Goal: Task Accomplishment & Management: Manage account settings

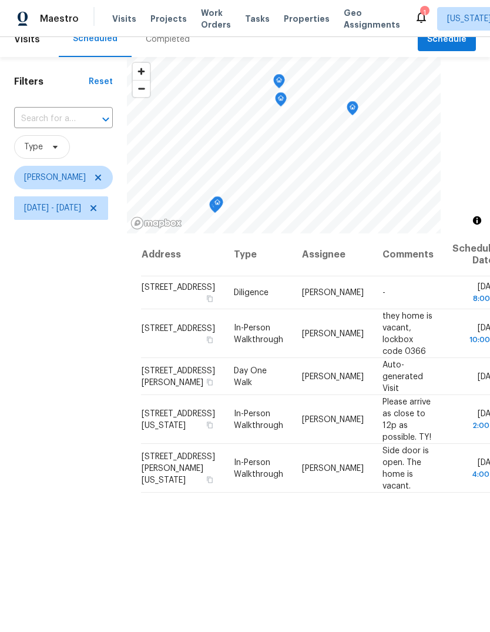
scroll to position [15, 0]
click at [96, 212] on icon at bounding box center [93, 209] width 6 height 6
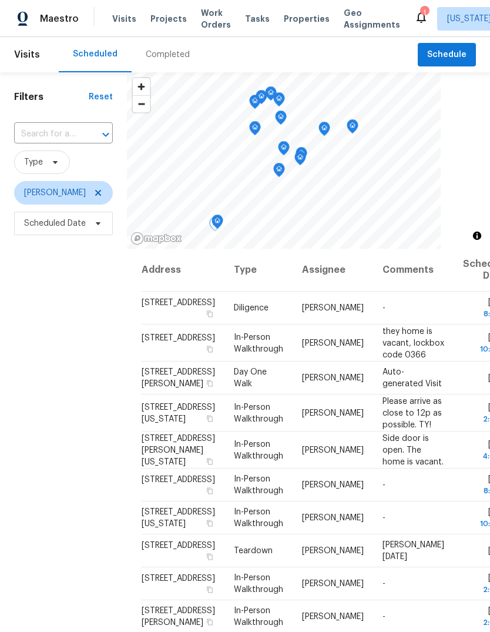
click at [0, 0] on icon at bounding box center [0, 0] width 0 height 0
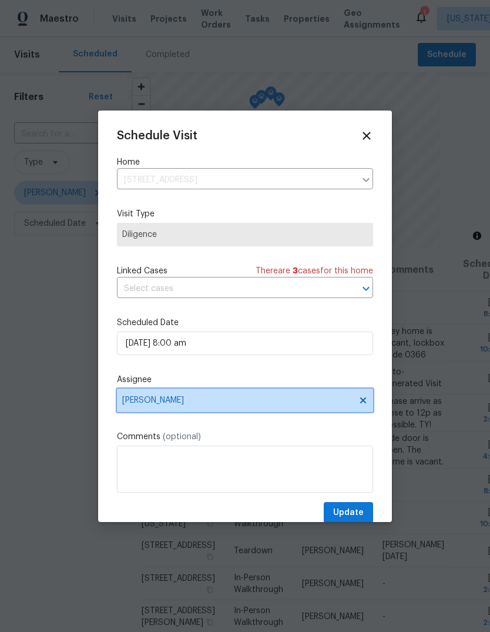
click at [191, 405] on span "Jason Leeth" at bounding box center [237, 399] width 230 height 9
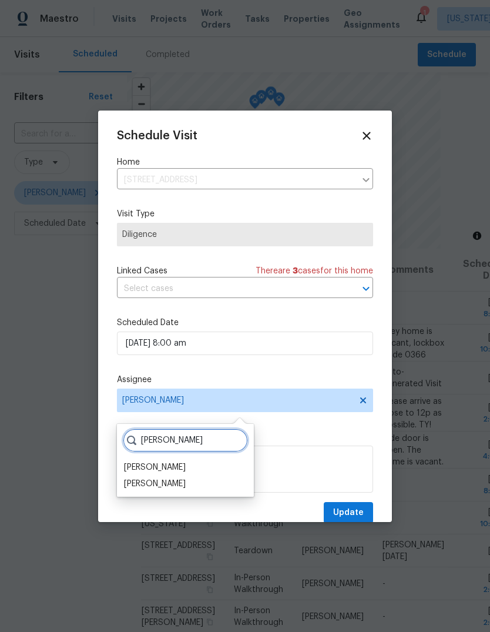
type input "Jas"
click at [176, 485] on div "[PERSON_NAME]" at bounding box center [155, 484] width 62 height 12
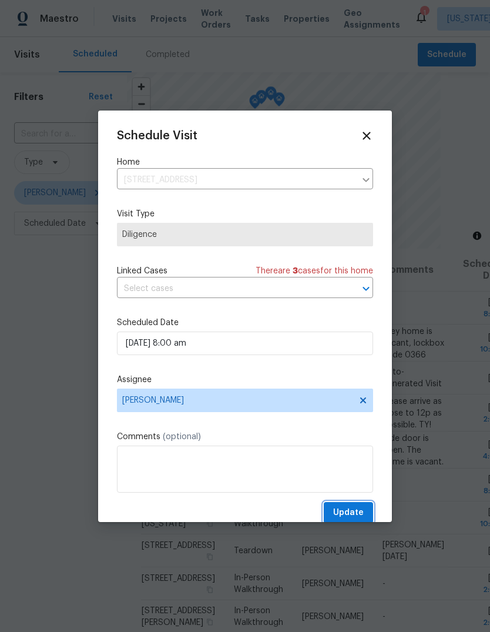
click at [353, 511] on span "Update" at bounding box center [348, 512] width 31 height 15
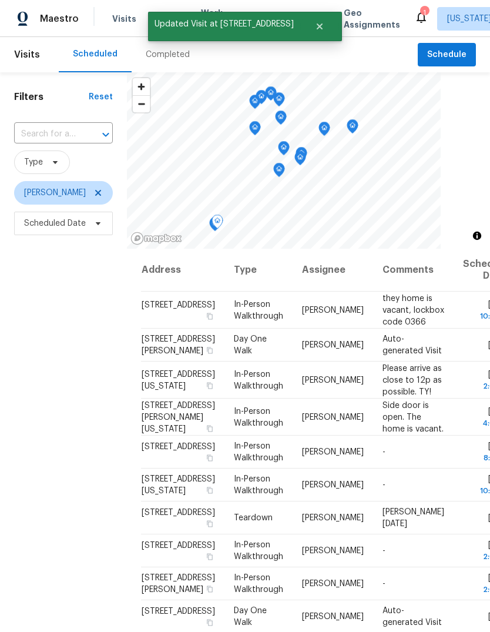
click at [0, 0] on icon at bounding box center [0, 0] width 0 height 0
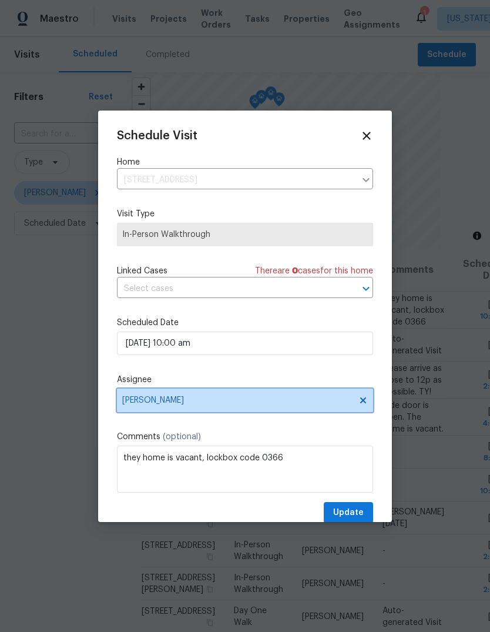
click at [200, 405] on span "Jason Leeth" at bounding box center [237, 399] width 230 height 9
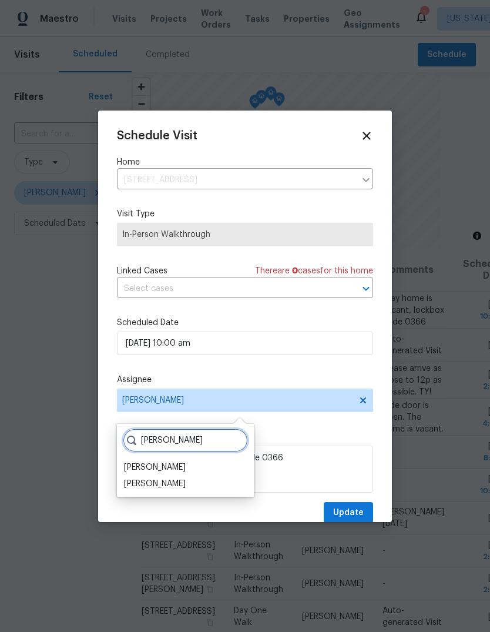
type input "Jas"
click at [170, 486] on div "[PERSON_NAME]" at bounding box center [155, 484] width 62 height 12
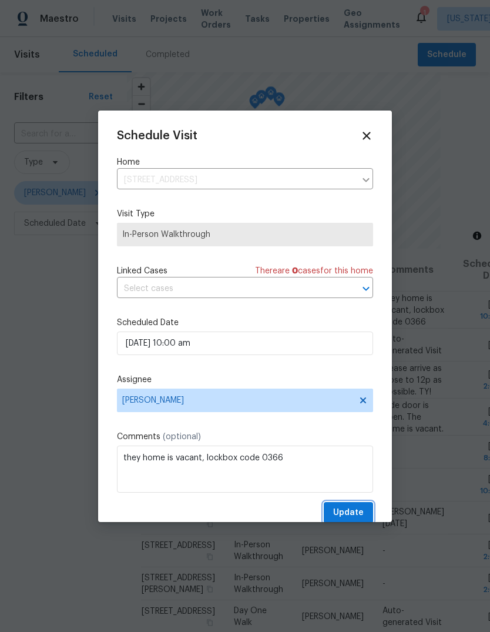
click at [353, 516] on span "Update" at bounding box center [348, 512] width 31 height 15
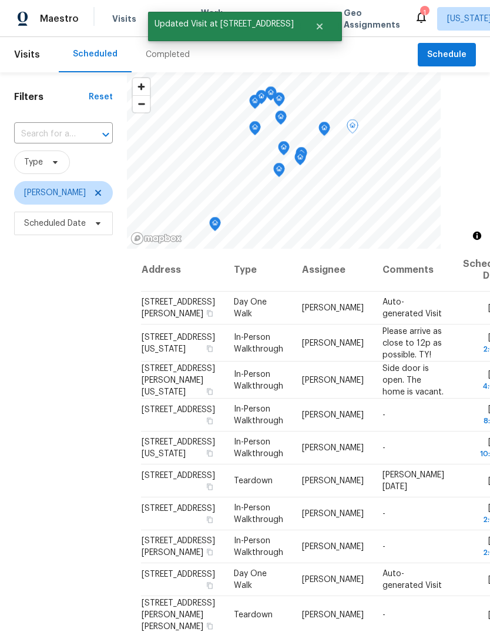
click at [0, 0] on icon at bounding box center [0, 0] width 0 height 0
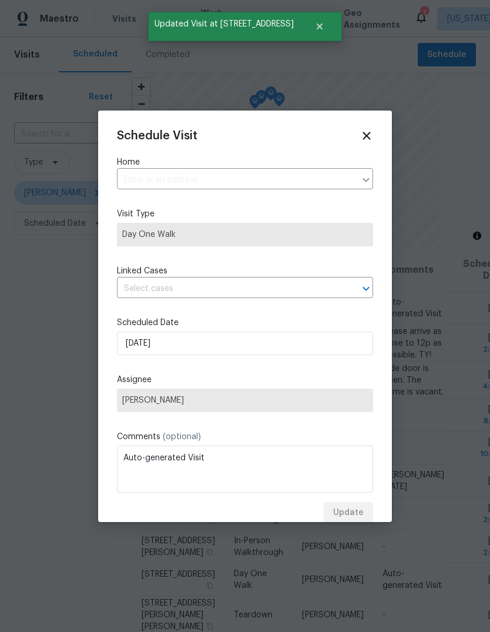
type input "20544 Brush Creek Blvd, Harrah, OK 73045"
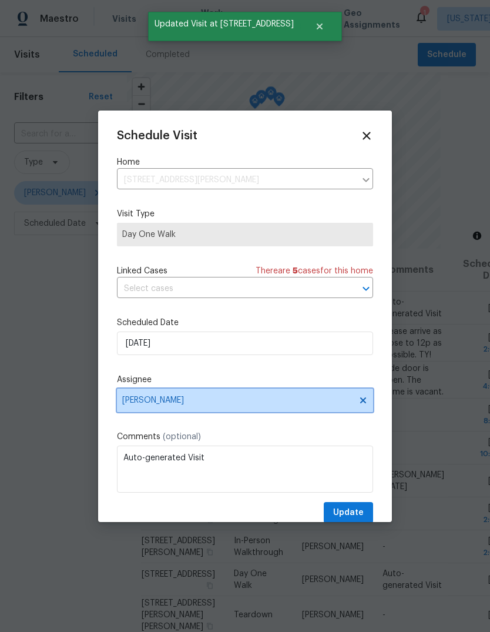
click at [187, 404] on span "Jason Leeth" at bounding box center [237, 399] width 230 height 9
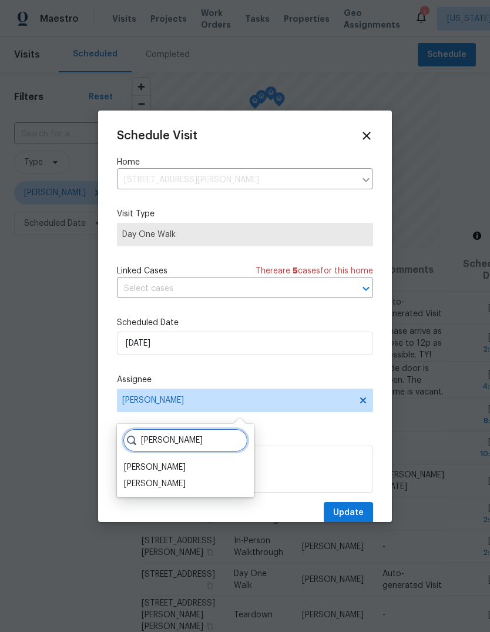
type input "Jas"
click at [172, 483] on div "[PERSON_NAME]" at bounding box center [155, 484] width 62 height 12
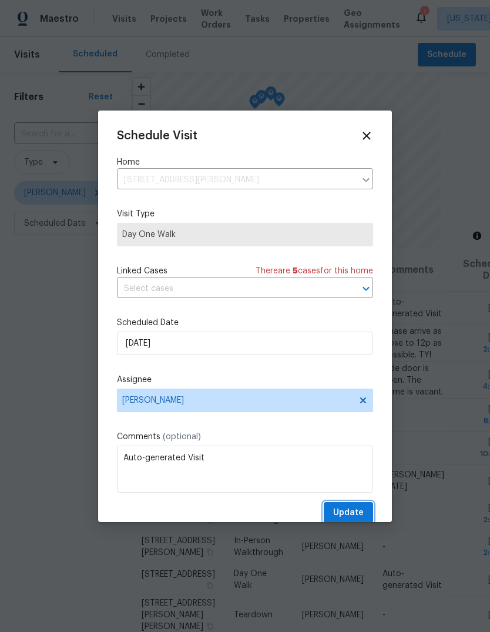
click at [352, 513] on span "Update" at bounding box center [348, 512] width 31 height 15
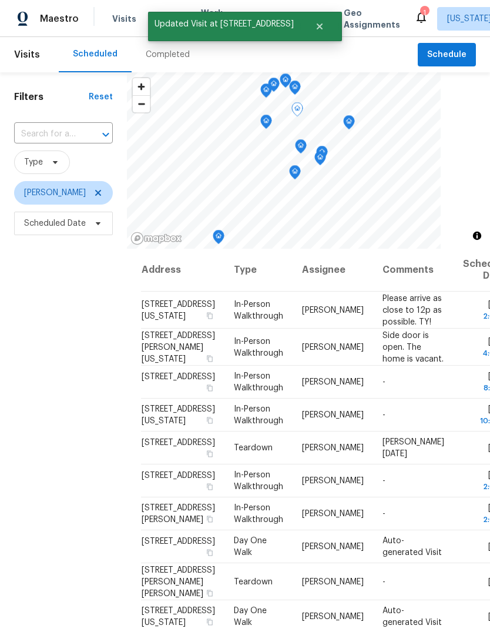
click at [0, 0] on icon at bounding box center [0, 0] width 0 height 0
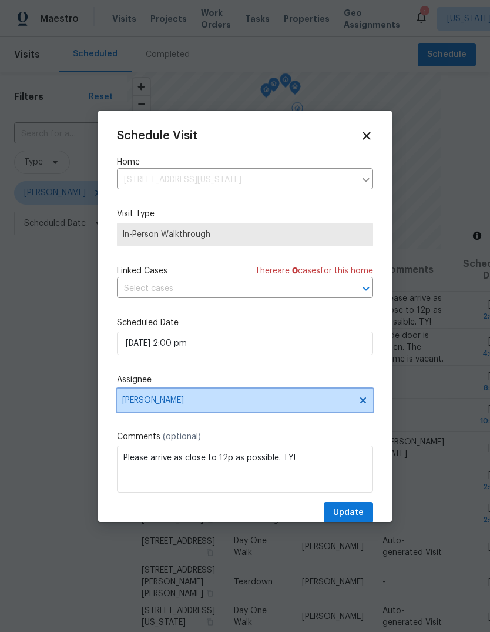
click at [195, 403] on span "Jason Leeth" at bounding box center [237, 399] width 230 height 9
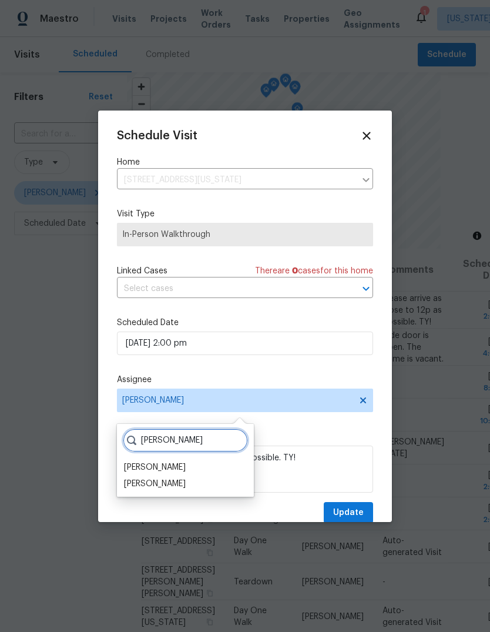
type input "Jas"
click at [171, 486] on div "[PERSON_NAME]" at bounding box center [155, 484] width 62 height 12
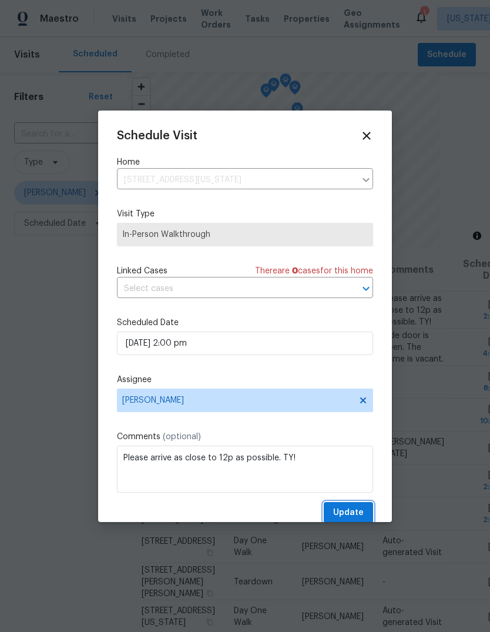
click at [347, 513] on span "Update" at bounding box center [348, 512] width 31 height 15
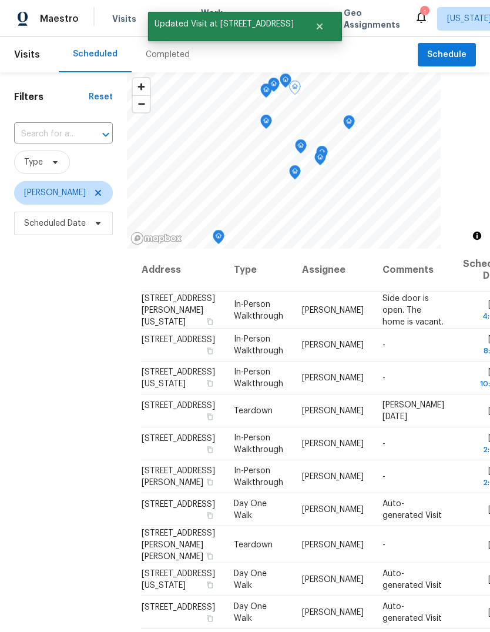
click at [0, 0] on icon at bounding box center [0, 0] width 0 height 0
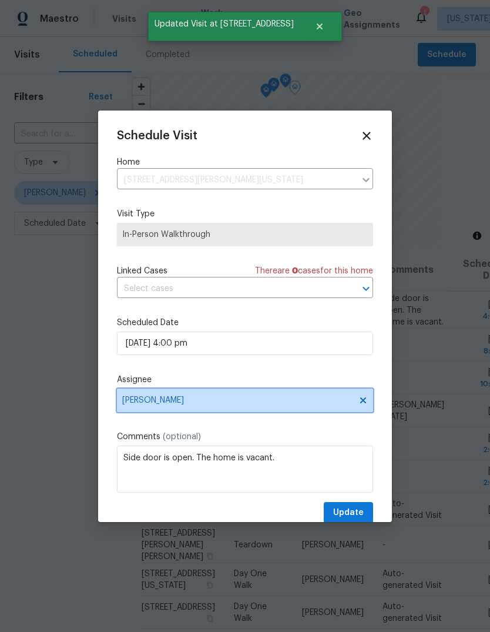
click at [191, 405] on span "Jason Leeth" at bounding box center [237, 399] width 230 height 9
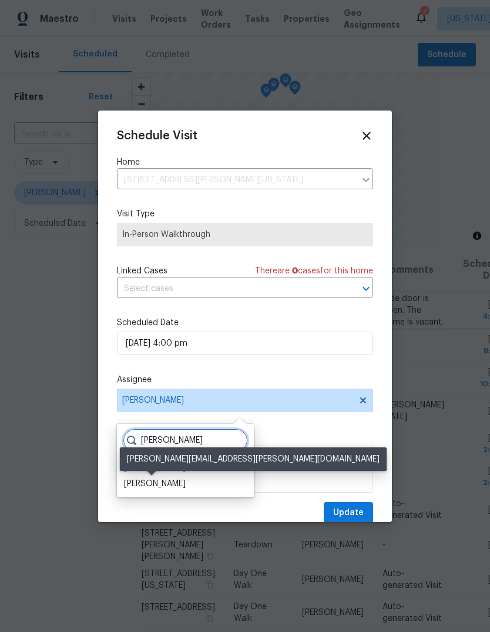
type input "Jas"
click at [177, 489] on div "[PERSON_NAME]" at bounding box center [155, 484] width 62 height 12
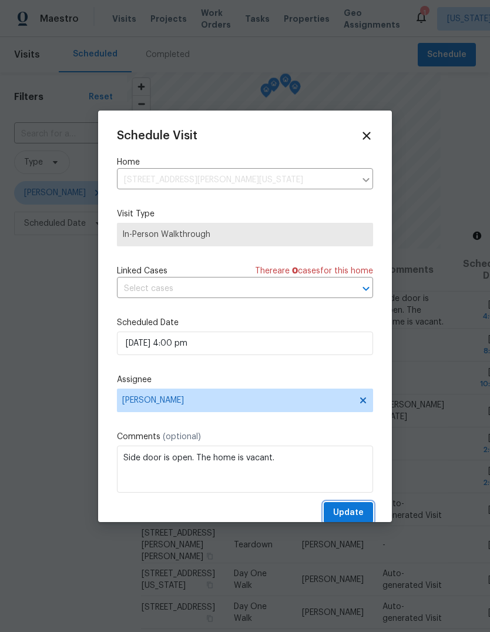
click at [346, 512] on span "Update" at bounding box center [348, 512] width 31 height 15
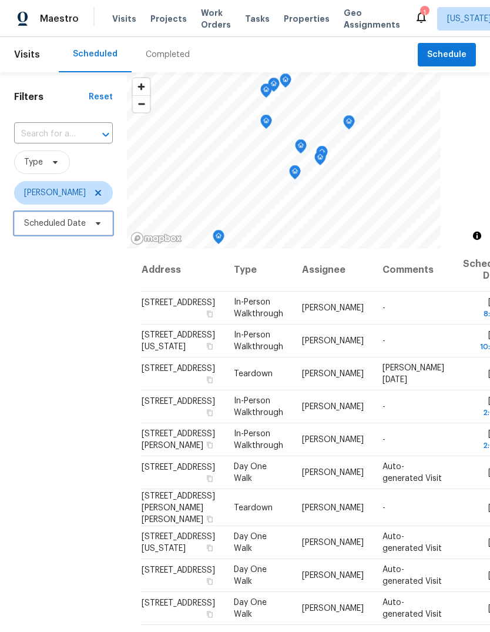
click at [91, 224] on span at bounding box center [96, 223] width 13 height 9
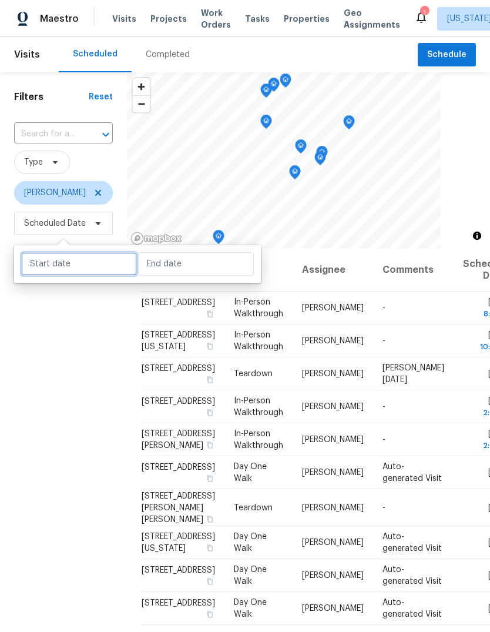
click at [99, 264] on input "text" at bounding box center [79, 264] width 116 height 24
select select "8"
select select "2025"
select select "9"
select select "2025"
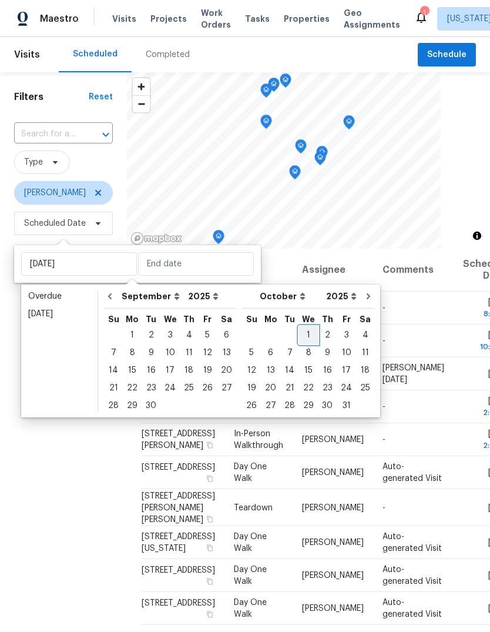
click at [300, 338] on div "1" at bounding box center [308, 335] width 19 height 16
type input "Wed, Oct 01"
click at [321, 335] on div "2" at bounding box center [327, 335] width 19 height 16
type input "Thu, Oct 02"
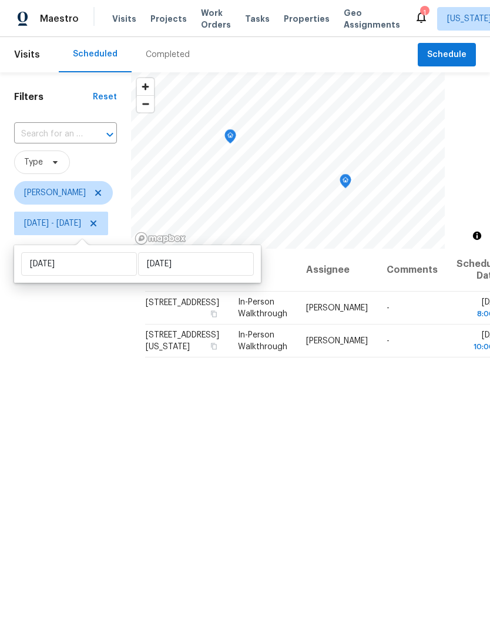
click at [127, 439] on div "Filters Reset ​ Type Jason Leeth Wed, Oct 01 - Thu, Oct 02" at bounding box center [65, 413] width 131 height 682
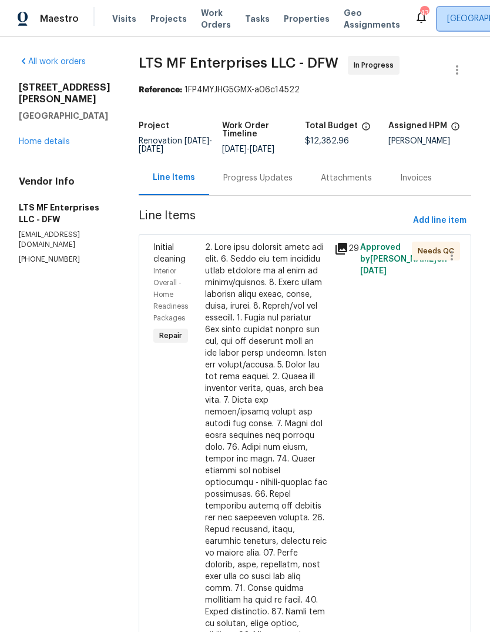
click at [454, 21] on span "Alabama Other" at bounding box center [481, 19] width 69 height 12
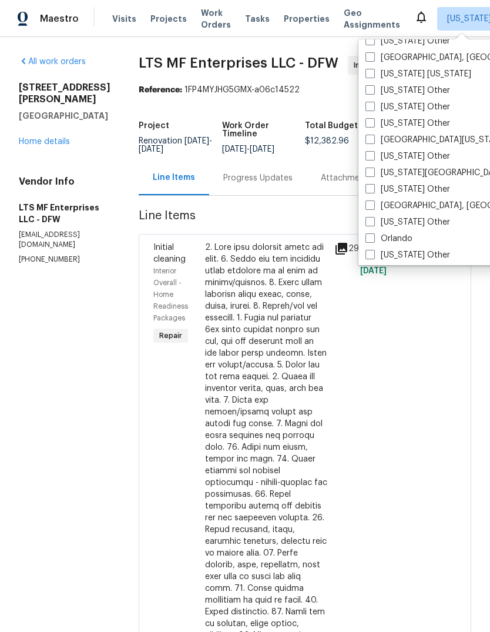
scroll to position [1168, 0]
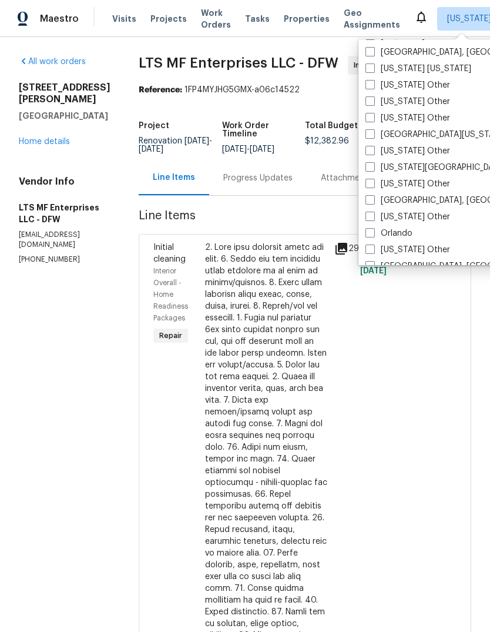
click at [372, 167] on span at bounding box center [369, 166] width 9 height 9
click at [372, 167] on input "Oklahoma City, OK" at bounding box center [369, 166] width 8 height 8
checkbox input "true"
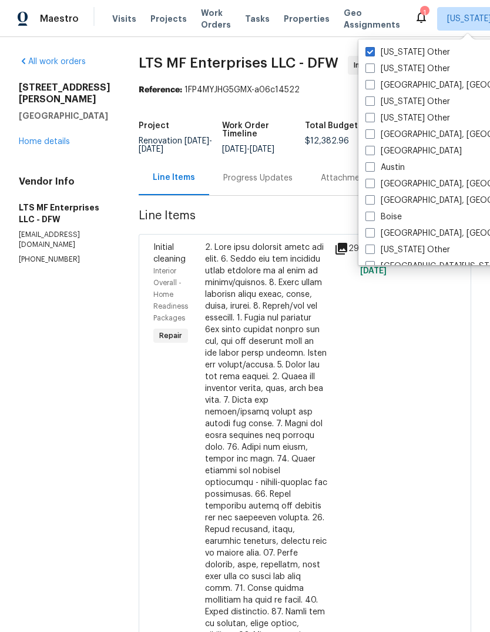
click at [374, 51] on span at bounding box center [369, 51] width 9 height 9
click at [373, 51] on input "Alabama Other" at bounding box center [369, 50] width 8 height 8
checkbox input "false"
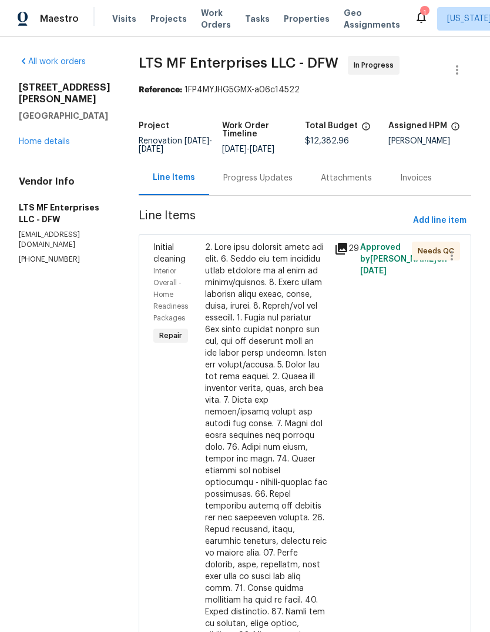
click at [164, 14] on span "Projects" at bounding box center [168, 19] width 36 height 12
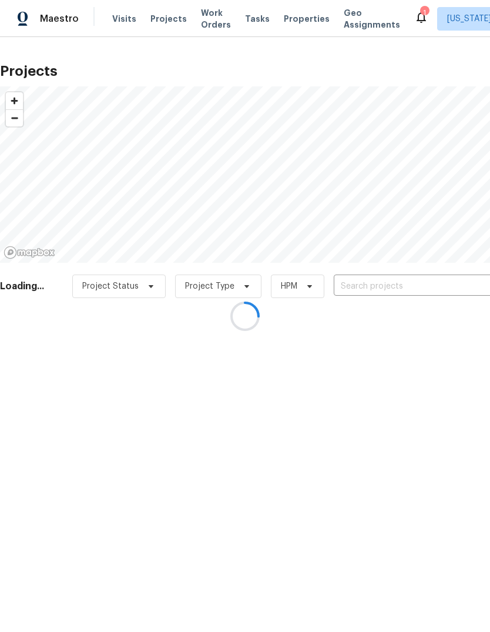
click at [115, 24] on div at bounding box center [245, 316] width 490 height 632
click at [118, 15] on div at bounding box center [245, 316] width 490 height 632
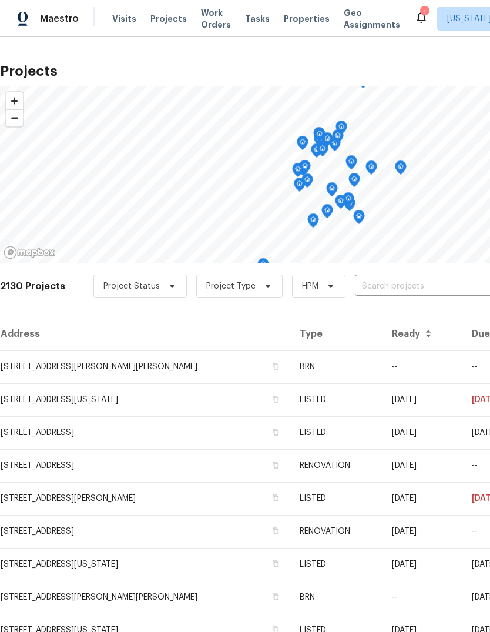
click at [410, 285] on input "text" at bounding box center [422, 286] width 135 height 18
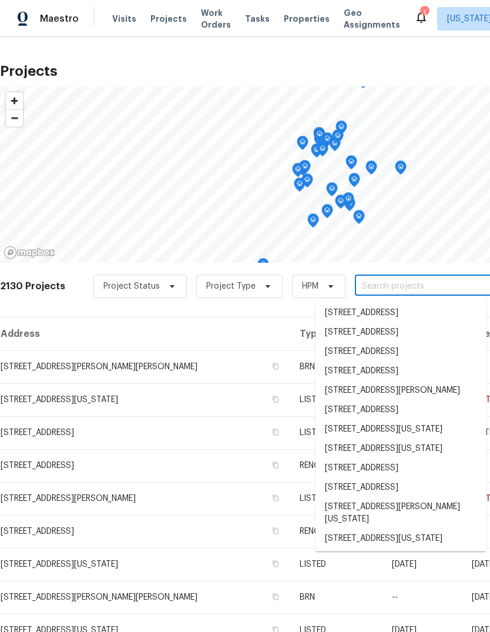
click at [360, 287] on input "text" at bounding box center [422, 286] width 135 height 18
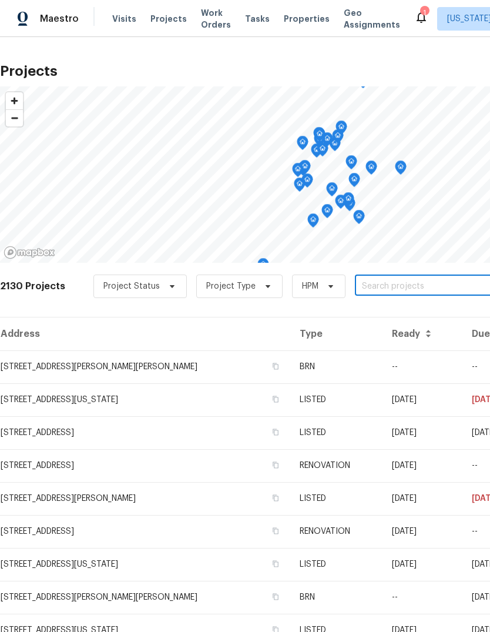
paste input "3708 Teresa Dr, Moore, OK 73160"
type input "3708 Teresa Dr, Moore, OK 73160"
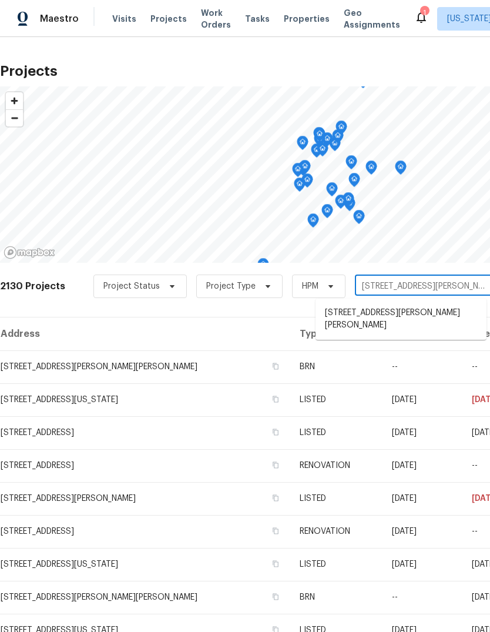
click at [398, 314] on li "3708 Teresa Dr, Moore, OK 73160" at bounding box center [400, 319] width 171 height 32
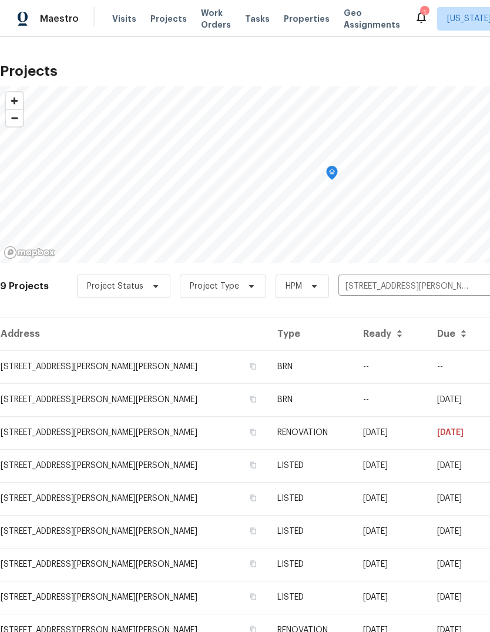
click at [124, 19] on span "Visits" at bounding box center [124, 19] width 24 height 12
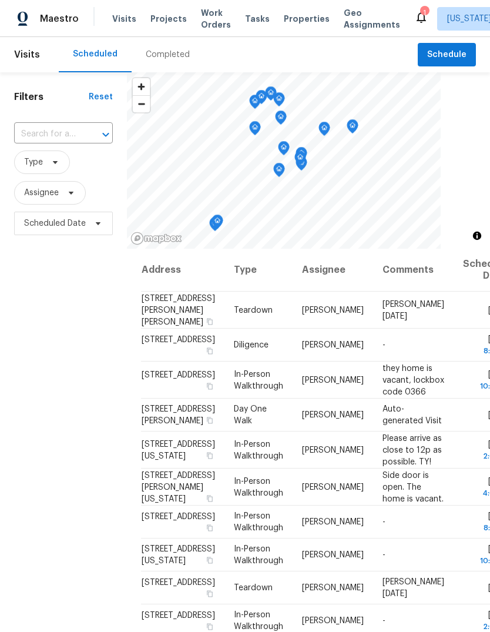
click at [79, 129] on input "text" at bounding box center [47, 134] width 66 height 18
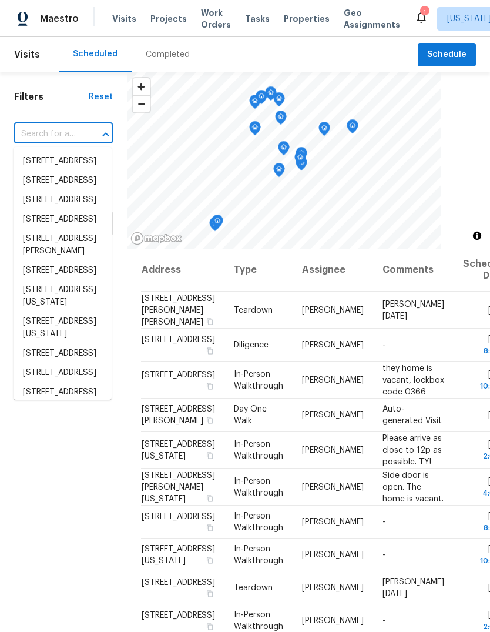
click at [70, 133] on input "text" at bounding box center [47, 134] width 66 height 18
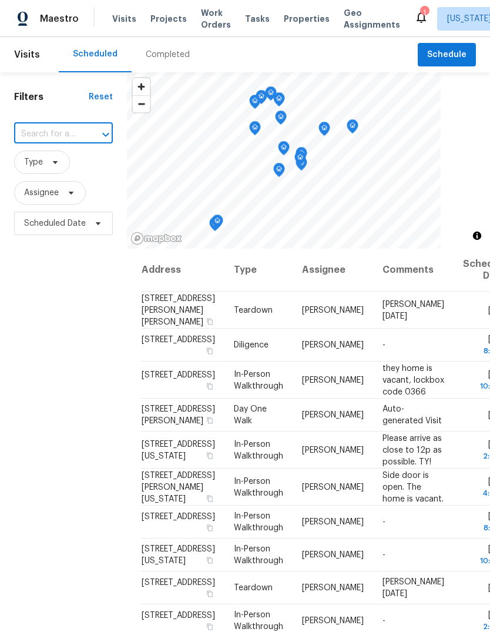
paste input "3708 Teresa Dr, Moore, OK 73160"
type input "3708 Teresa Dr, Moore, OK 73160"
click at [77, 167] on li "3708 Teresa Dr, Moore, OK 73160" at bounding box center [63, 174] width 98 height 44
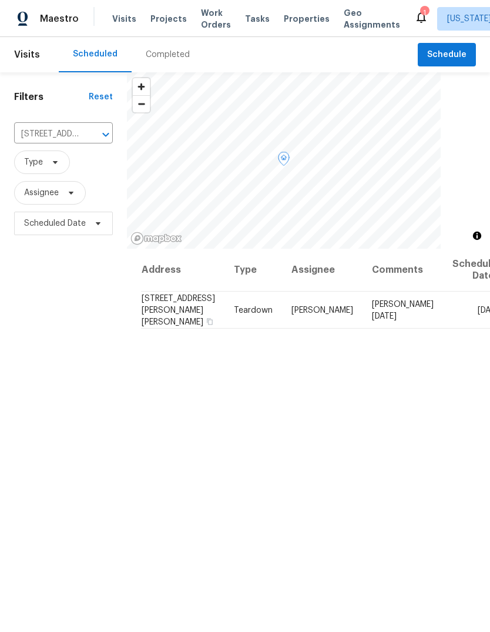
click at [0, 0] on icon at bounding box center [0, 0] width 0 height 0
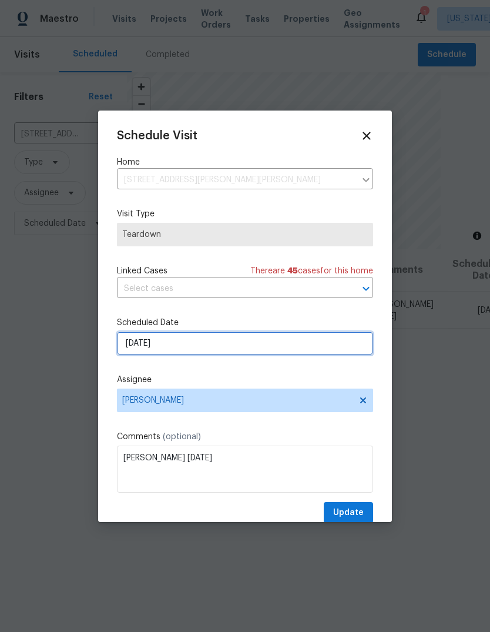
click at [197, 344] on input "9/30/2025" at bounding box center [245, 343] width 256 height 24
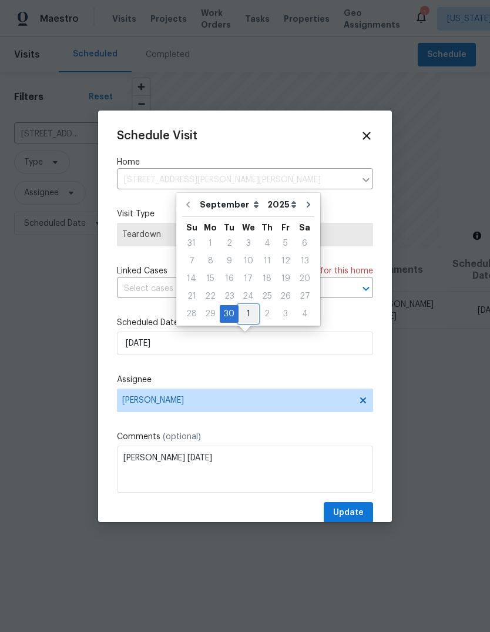
click at [249, 314] on div "1" at bounding box center [248, 314] width 19 height 16
type input "10/1/2025"
select select "9"
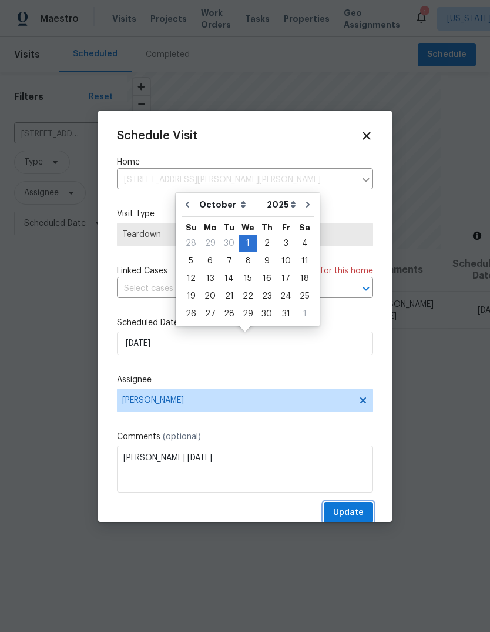
click at [352, 508] on span "Update" at bounding box center [348, 512] width 31 height 15
